Goal: Task Accomplishment & Management: Manage account settings

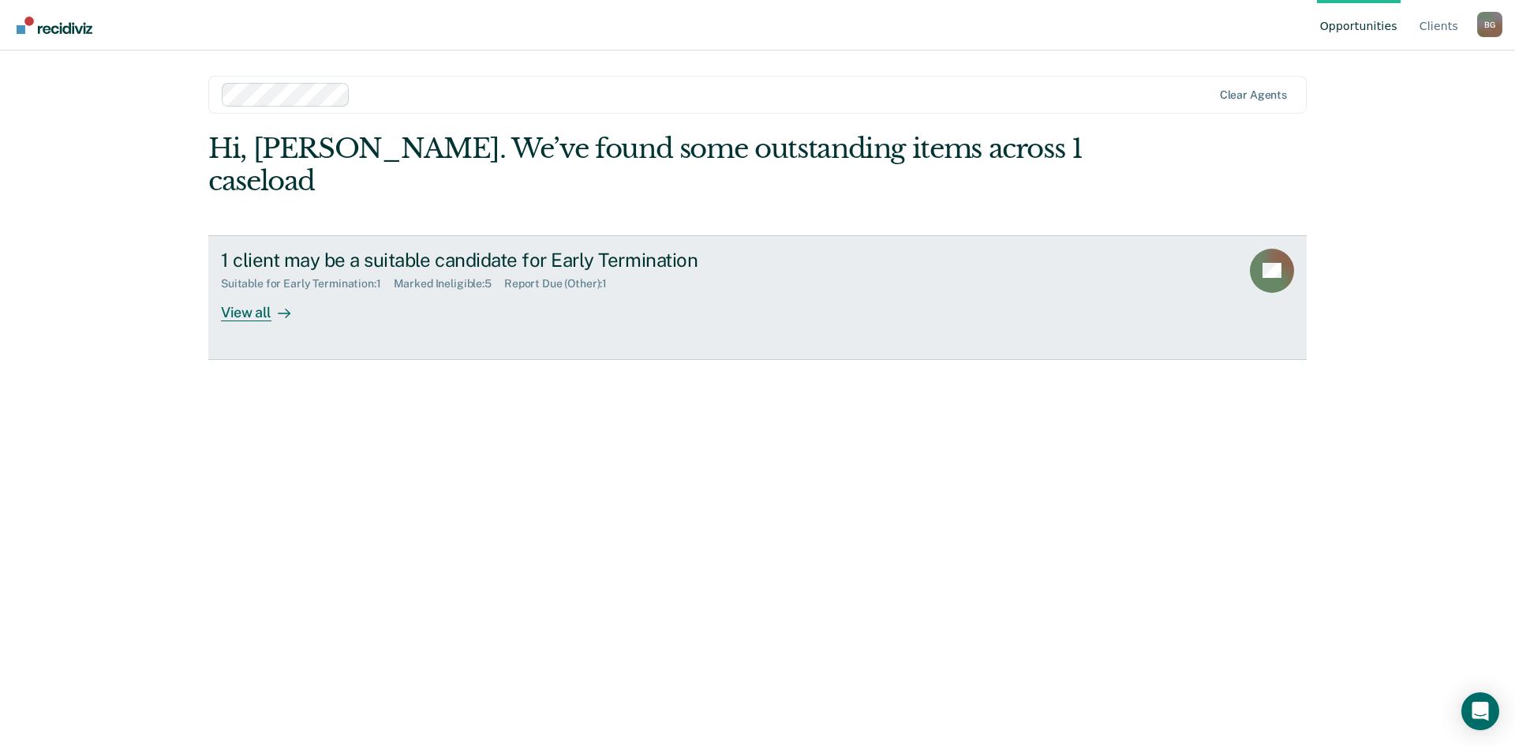
click at [488, 249] on div "1 client may be a suitable candidate for Early Termination" at bounding box center [498, 260] width 554 height 23
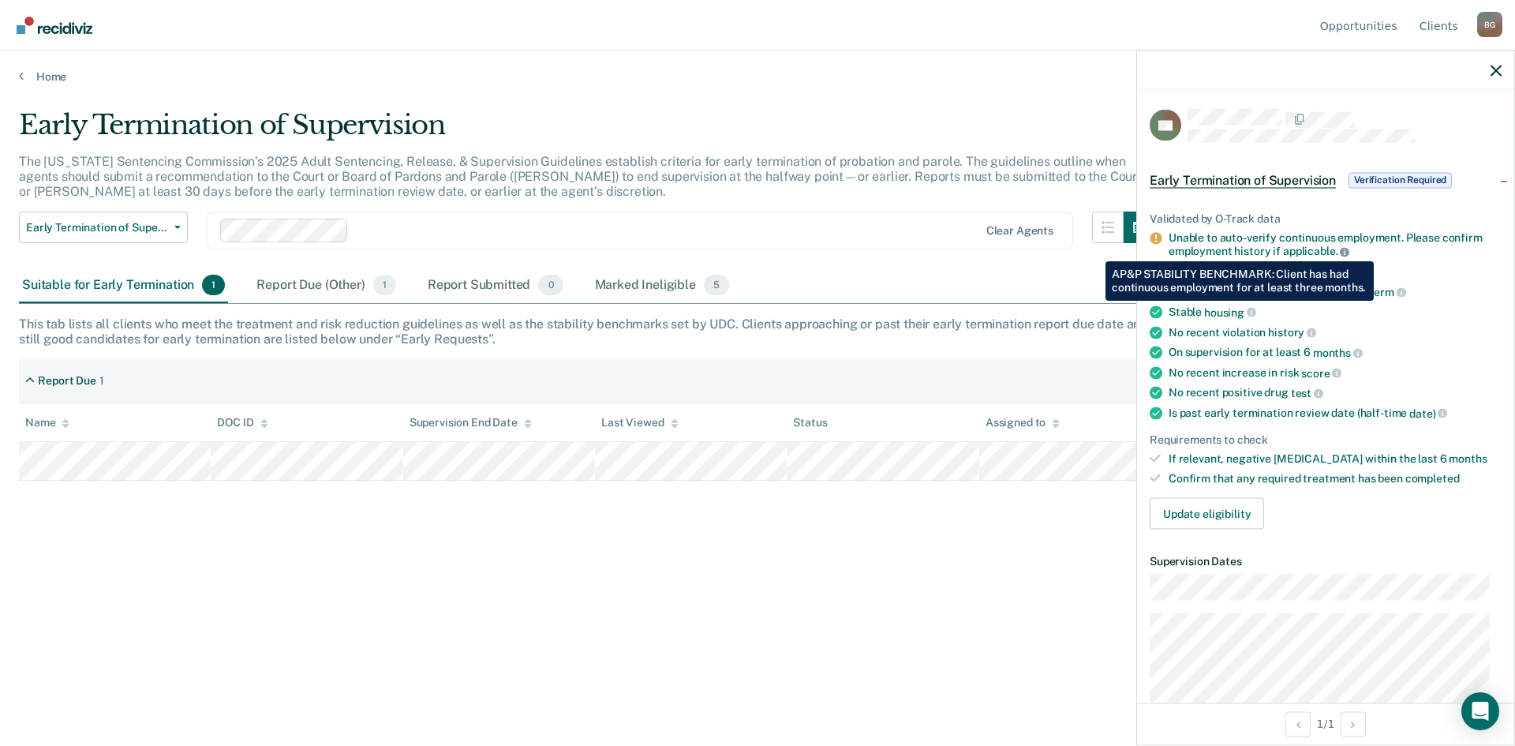
click at [1345, 249] on icon at bounding box center [1344, 251] width 9 height 9
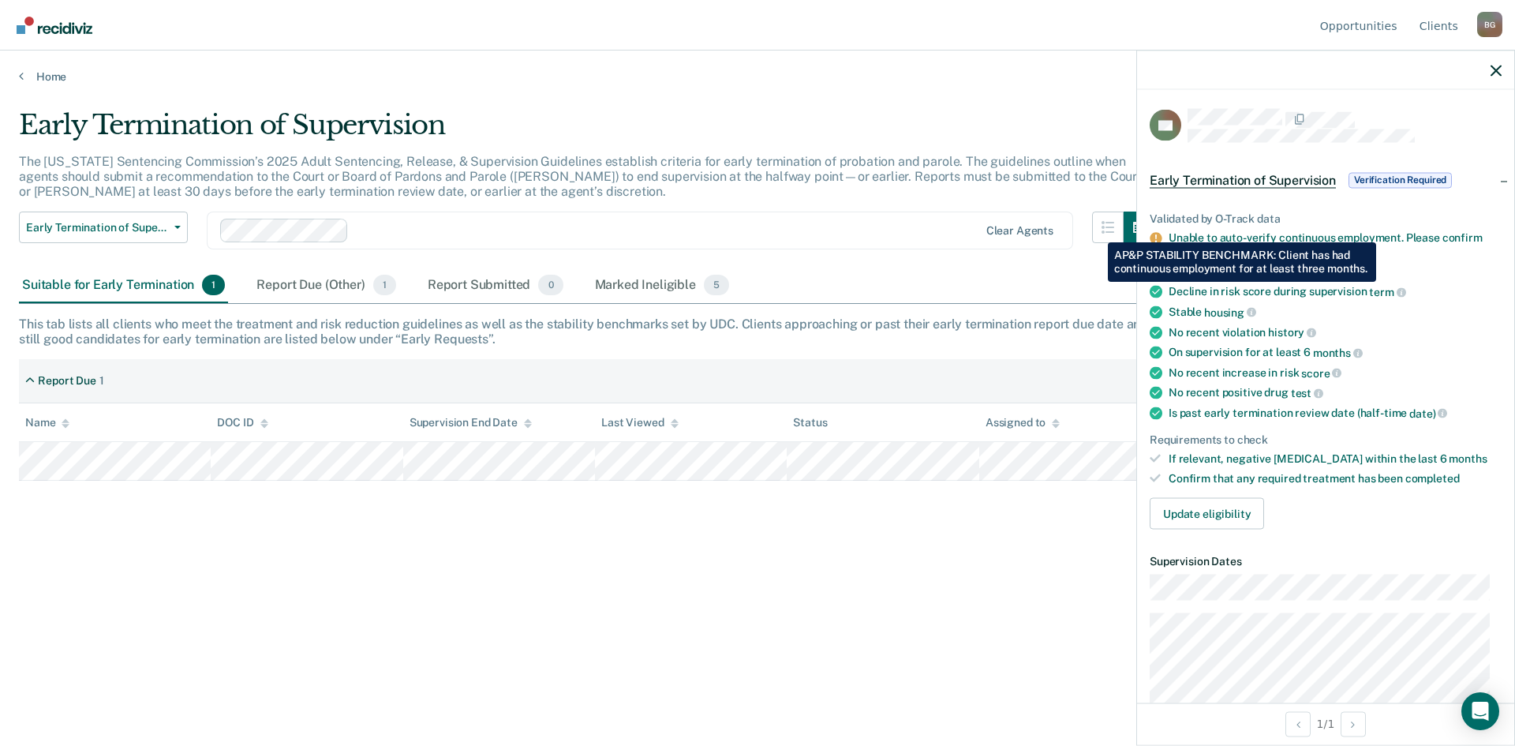
click at [975, 288] on div "Suitable for Early Termination 1 Report Due (Other) 1 Report Submitted 0 Marked…" at bounding box center [757, 286] width 1477 height 36
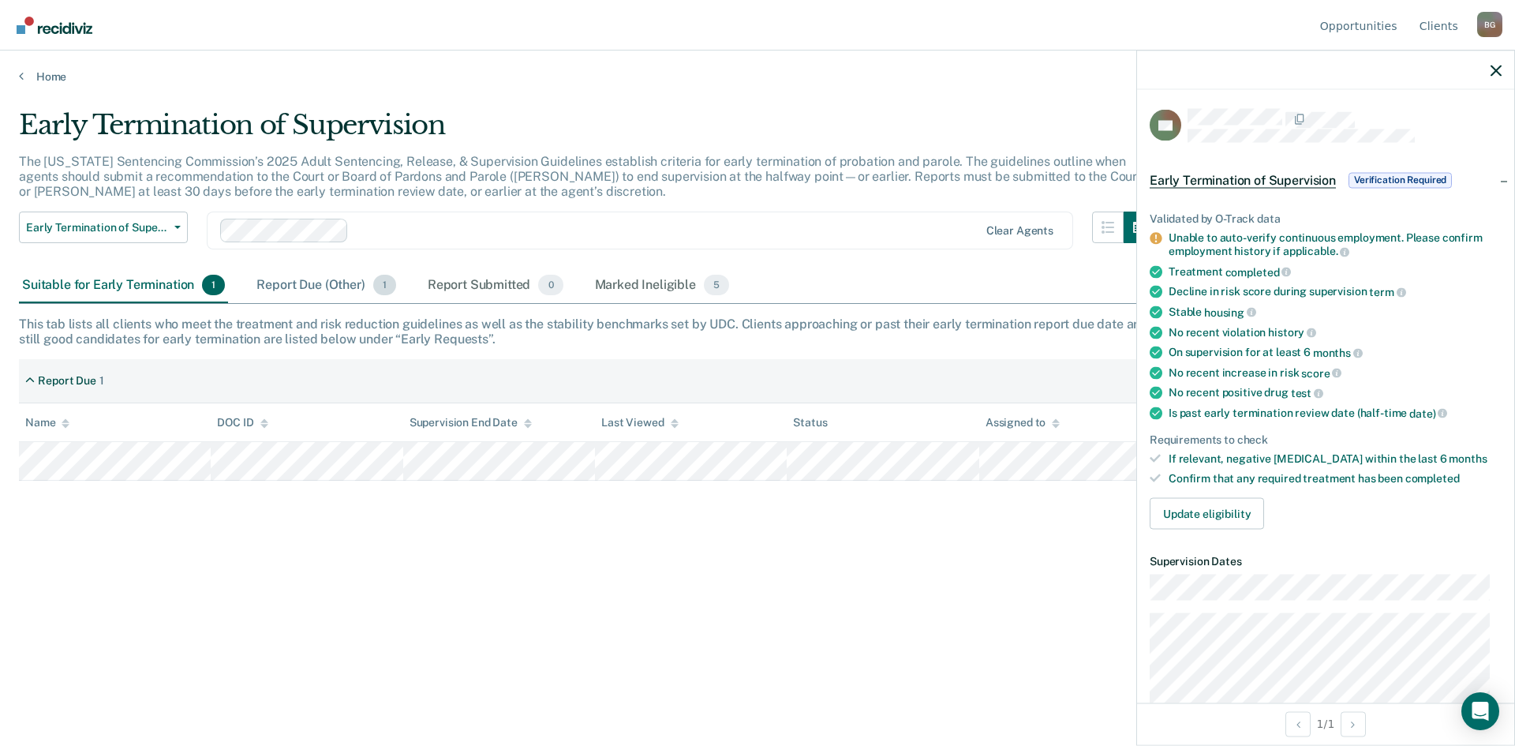
click at [334, 285] on div "Report Due (Other) 1" at bounding box center [325, 285] width 145 height 35
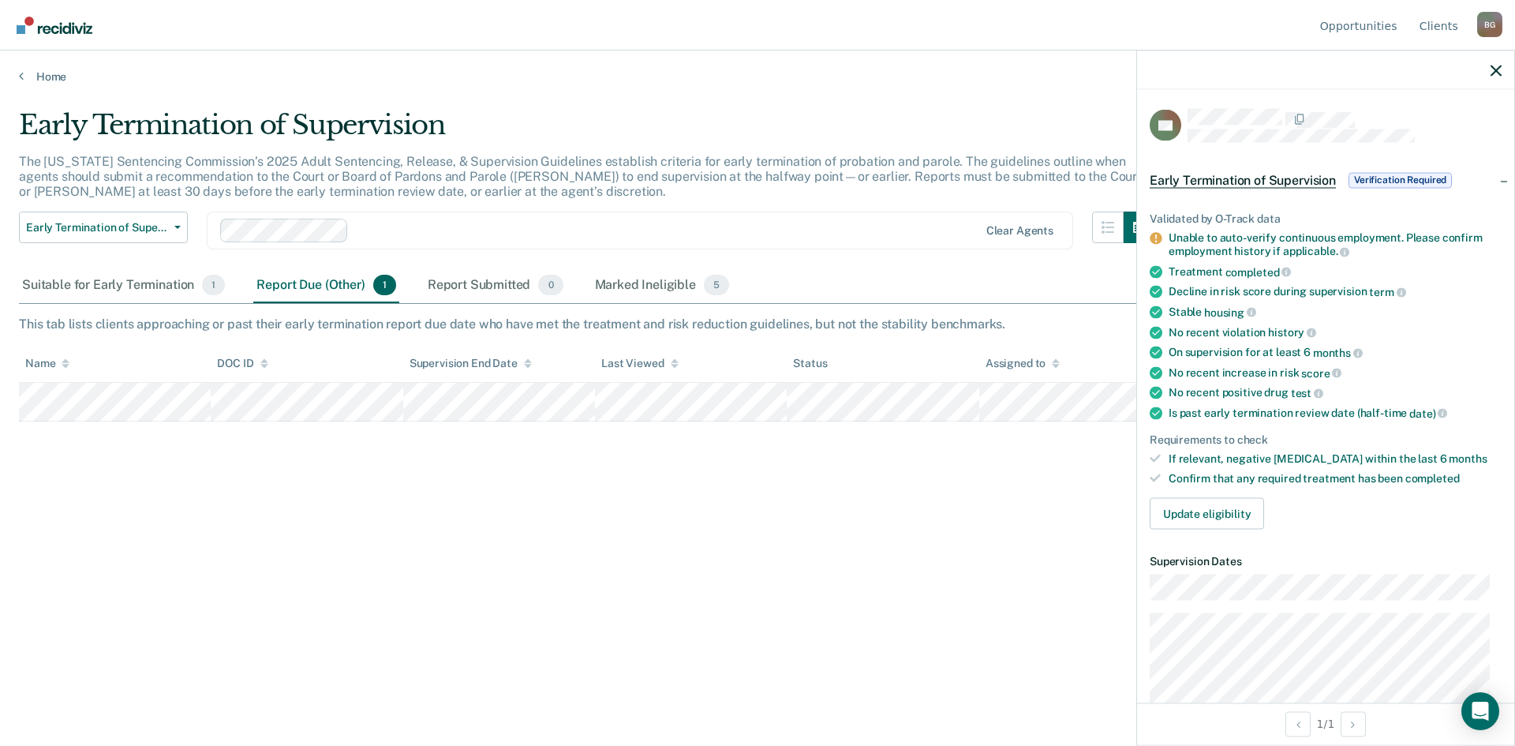
click at [623, 593] on div "Early Termination of Supervision The [US_STATE] Sentencing Commission’s 2025 Ad…" at bounding box center [757, 368] width 1477 height 518
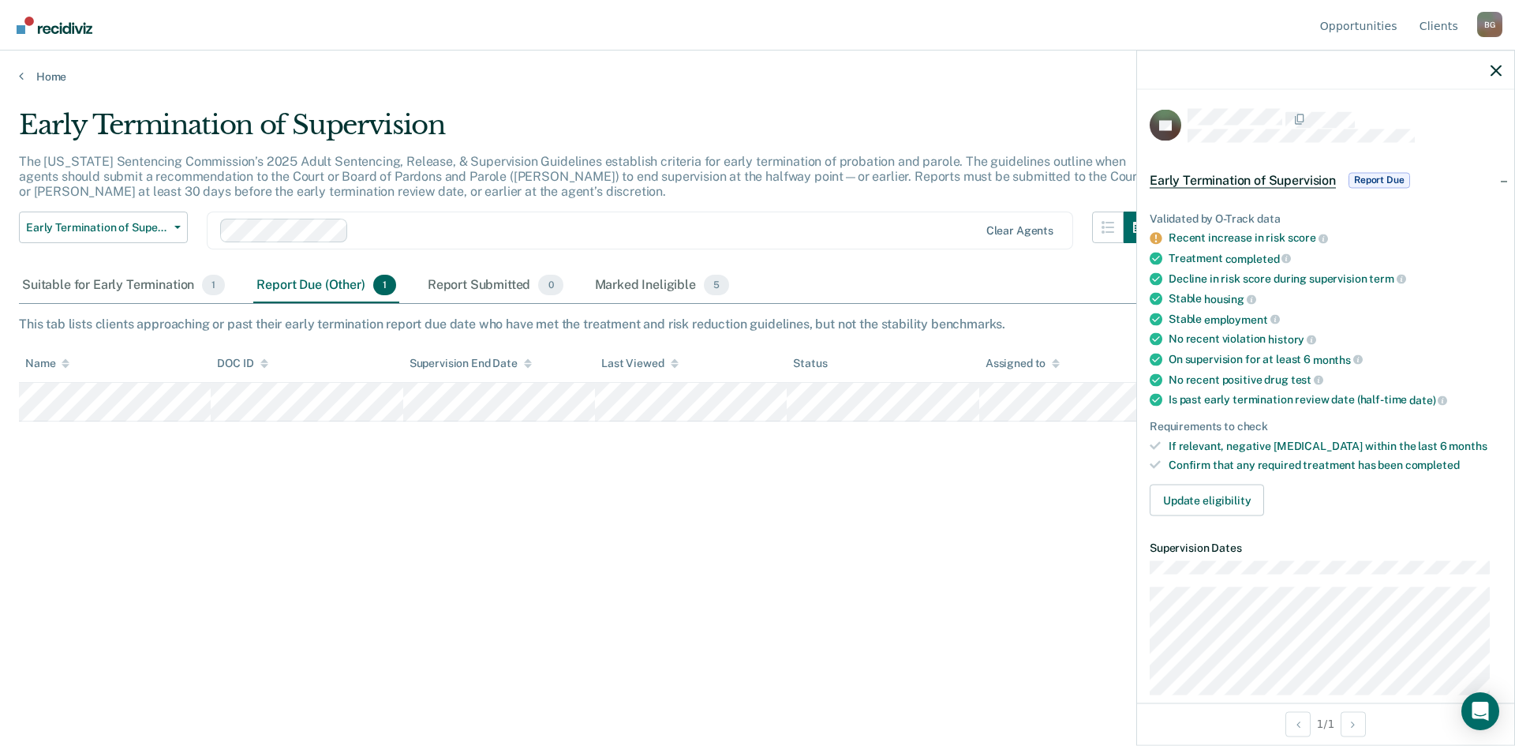
click at [1188, 237] on div "Recent increase in risk score" at bounding box center [1334, 238] width 333 height 14
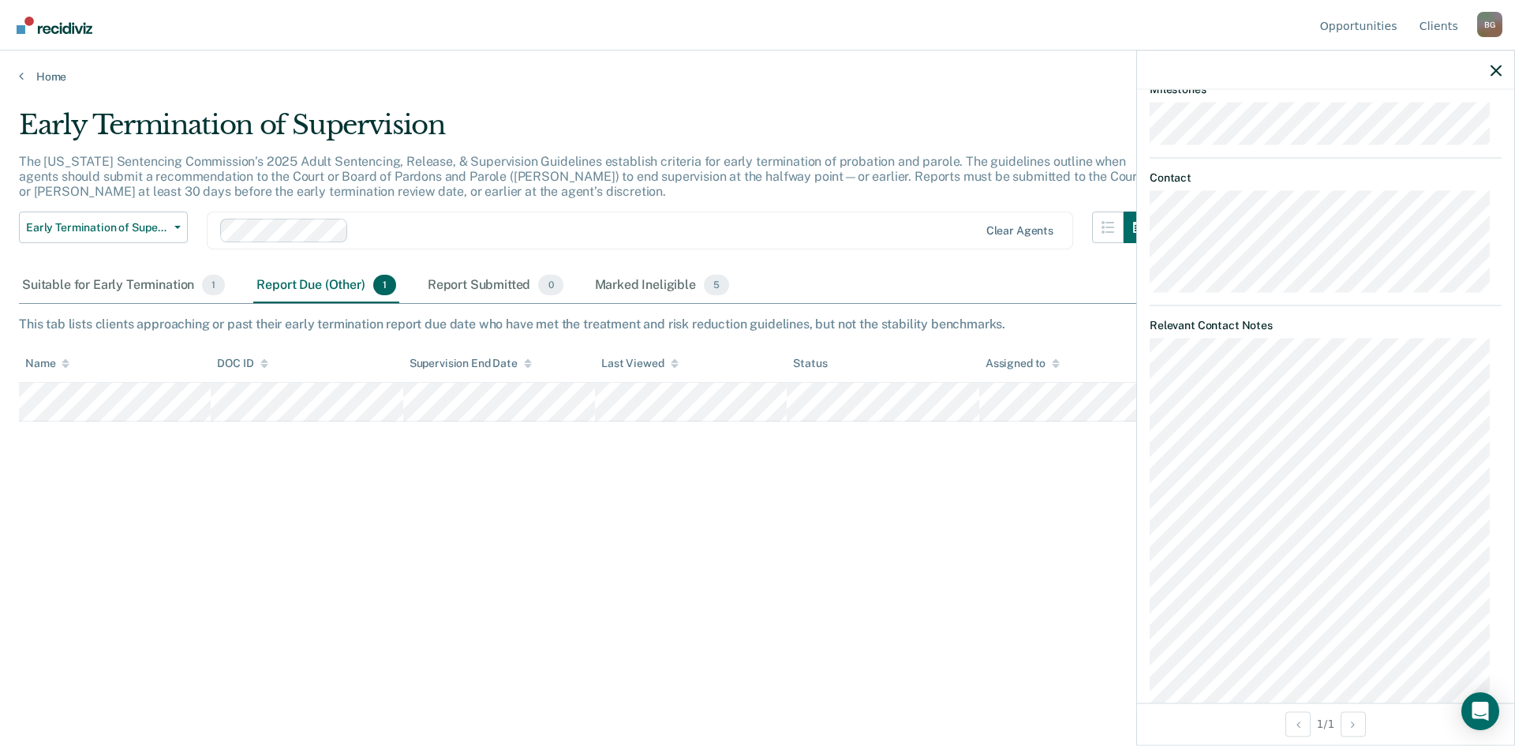
scroll to position [858, 0]
click at [1059, 551] on div "Early Termination of Supervision The [US_STATE] Sentencing Commission’s 2025 Ad…" at bounding box center [757, 368] width 1477 height 518
click at [1501, 67] on div at bounding box center [1325, 69] width 377 height 39
click at [1497, 67] on icon "button" at bounding box center [1495, 70] width 11 height 11
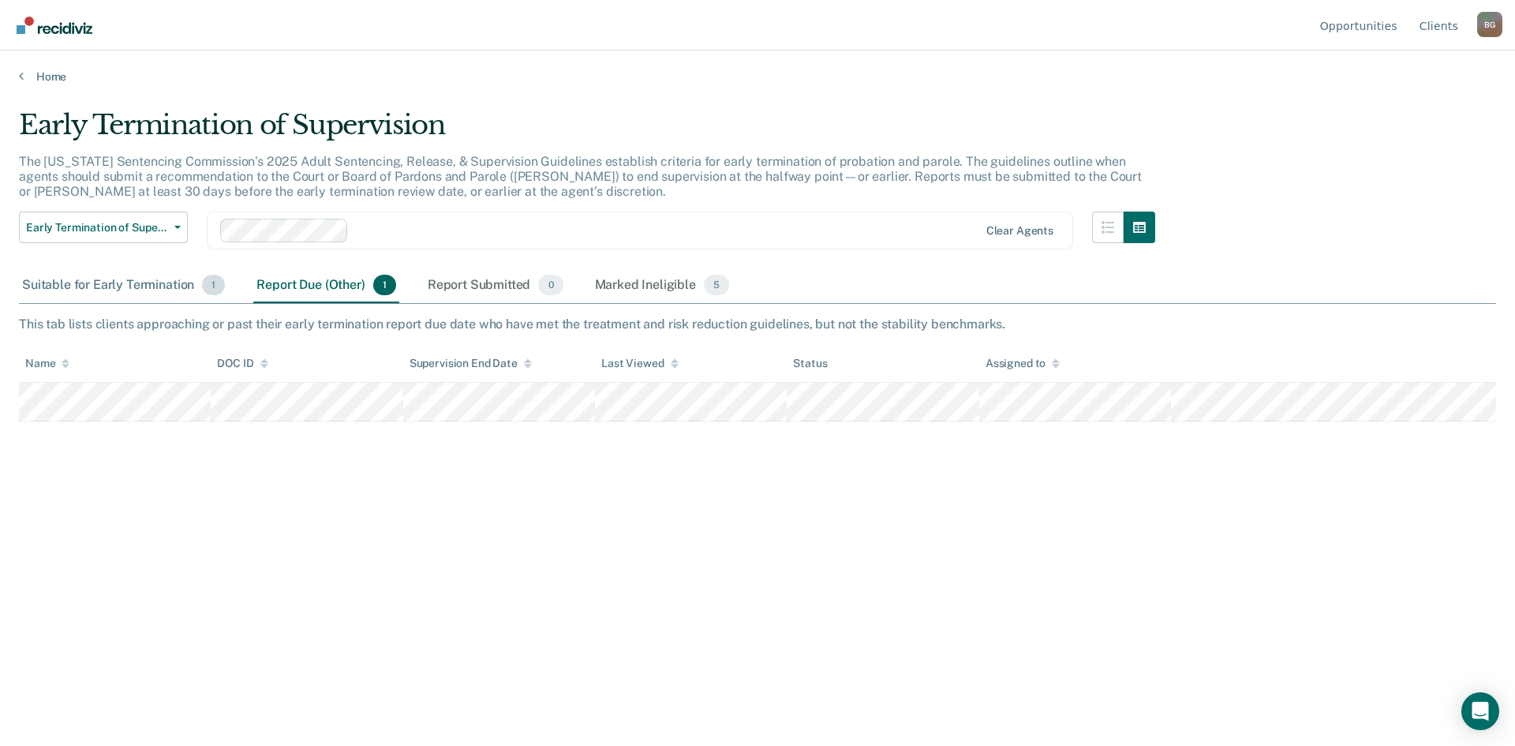
click at [159, 285] on div "Suitable for Early Termination 1" at bounding box center [123, 285] width 209 height 35
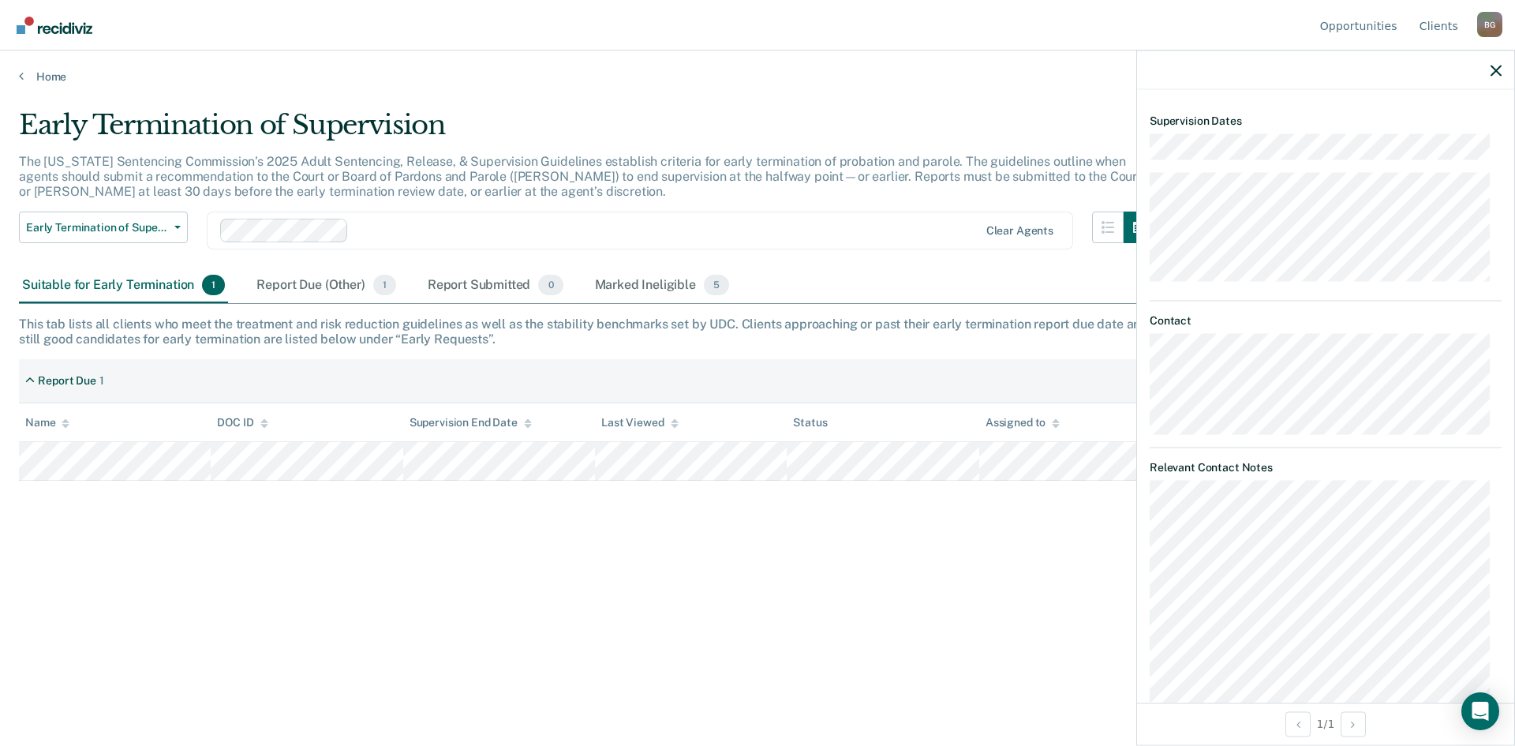
scroll to position [507, 0]
click at [1498, 63] on div at bounding box center [1325, 69] width 377 height 39
click at [1493, 65] on icon "button" at bounding box center [1495, 70] width 11 height 11
